Goal: Task Accomplishment & Management: Use online tool/utility

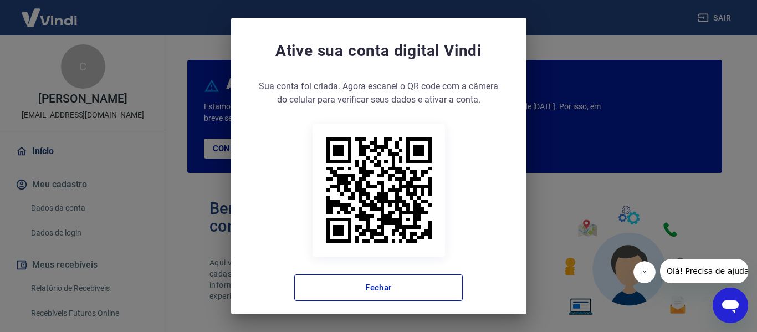
click at [641, 270] on icon "Fechar mensagem da empresa" at bounding box center [644, 272] width 9 height 9
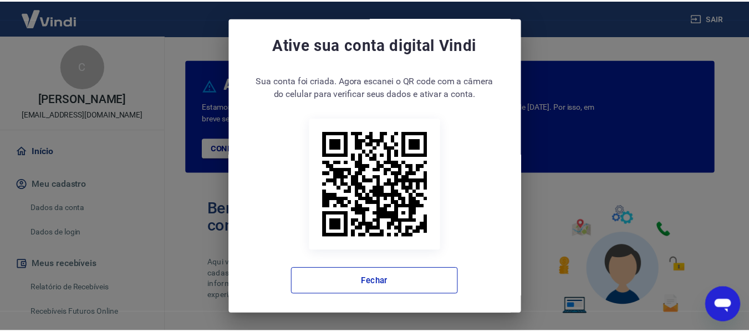
scroll to position [9, 0]
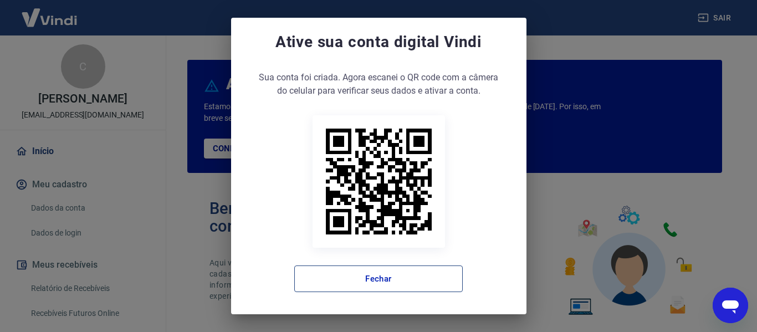
click at [371, 277] on button "Fechar" at bounding box center [378, 278] width 168 height 27
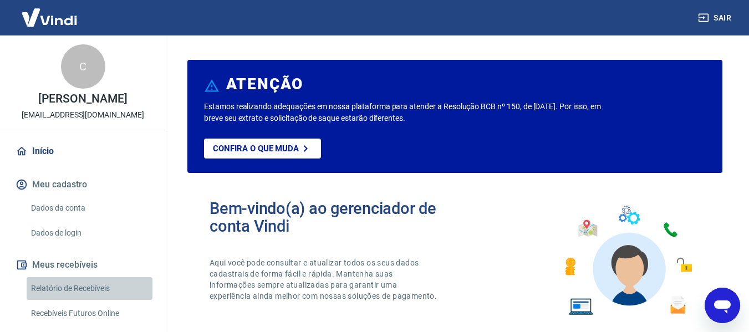
click at [91, 299] on link "Relatório de Recebíveis" at bounding box center [90, 288] width 126 height 23
